Goal: Information Seeking & Learning: Learn about a topic

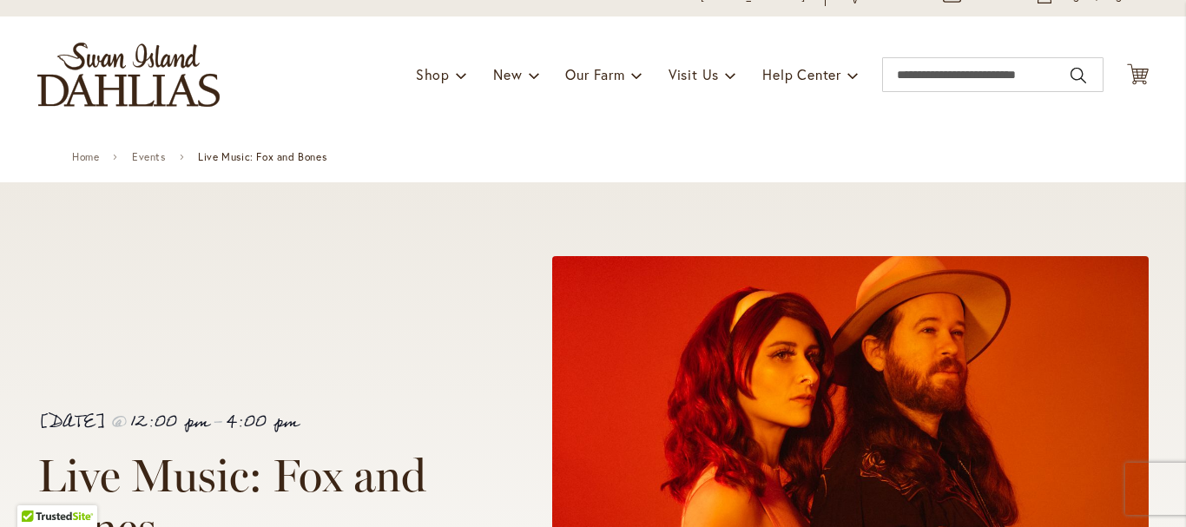
scroll to position [73, 0]
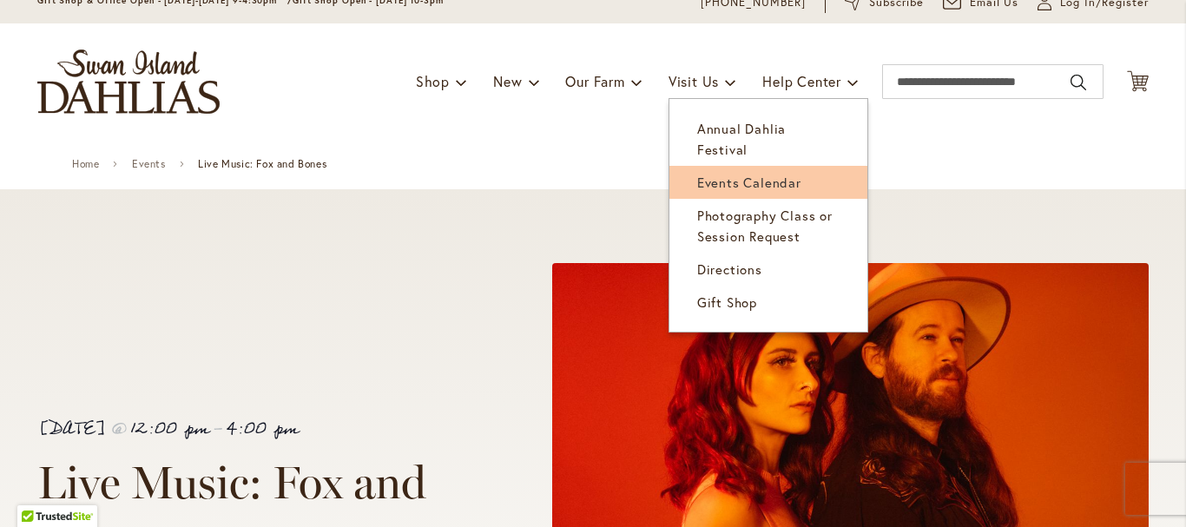
click at [727, 174] on span "Events Calendar" at bounding box center [749, 182] width 104 height 17
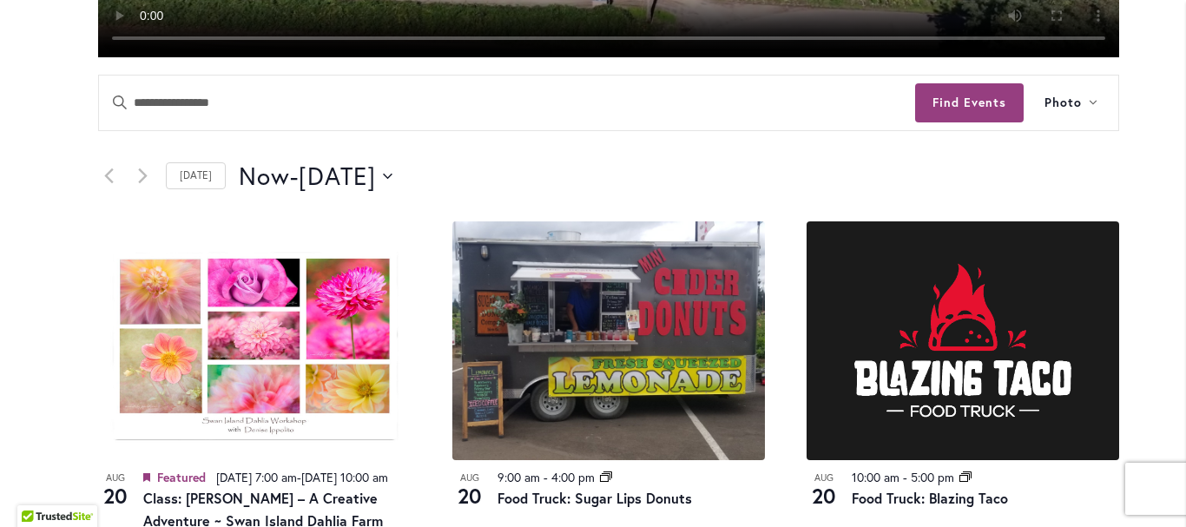
scroll to position [749, 0]
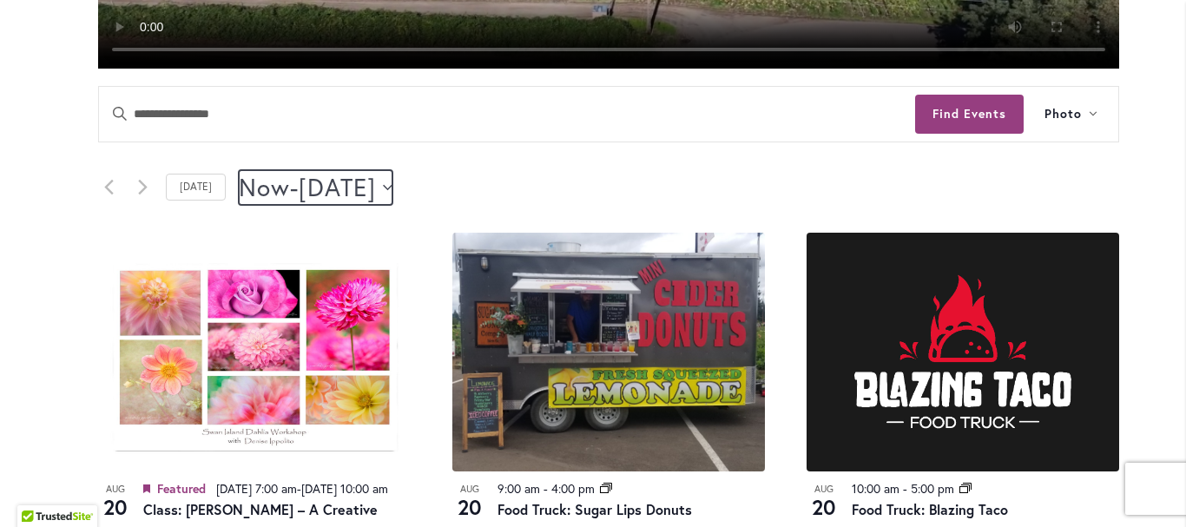
click at [393, 190] on icon "Click to toggle datepicker" at bounding box center [388, 187] width 10 height 7
click at [138, 187] on icon "Next Events" at bounding box center [142, 187] width 9 height 15
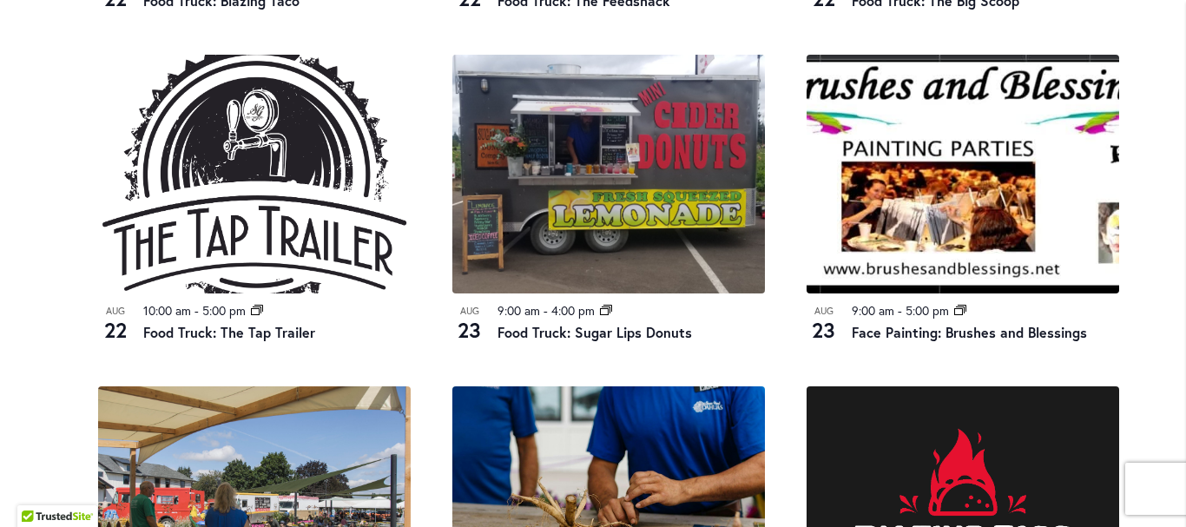
scroll to position [1281, 0]
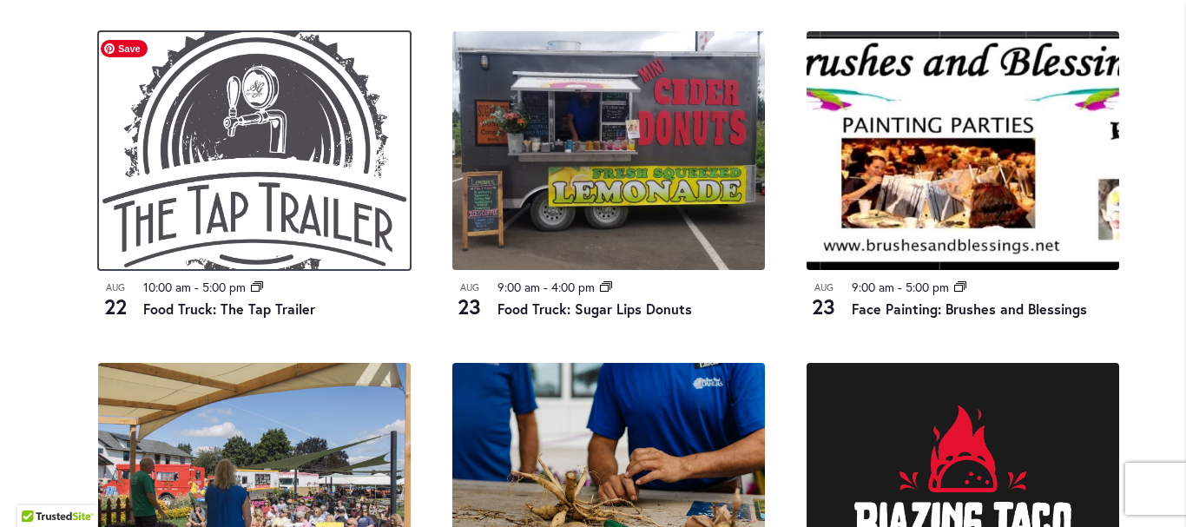
click at [241, 200] on img at bounding box center [254, 150] width 313 height 239
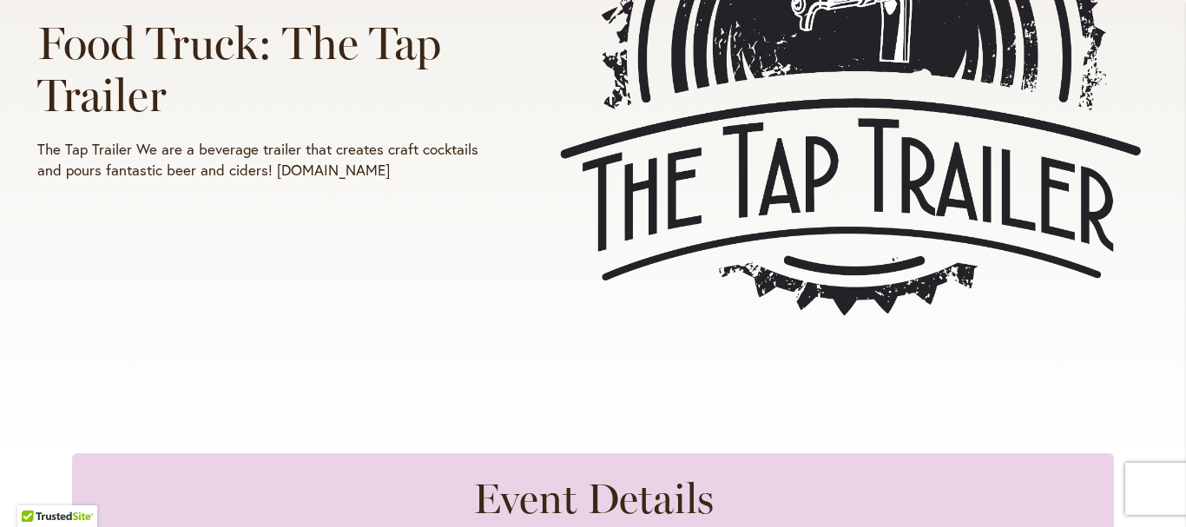
scroll to position [531, 0]
